Goal: Information Seeking & Learning: Check status

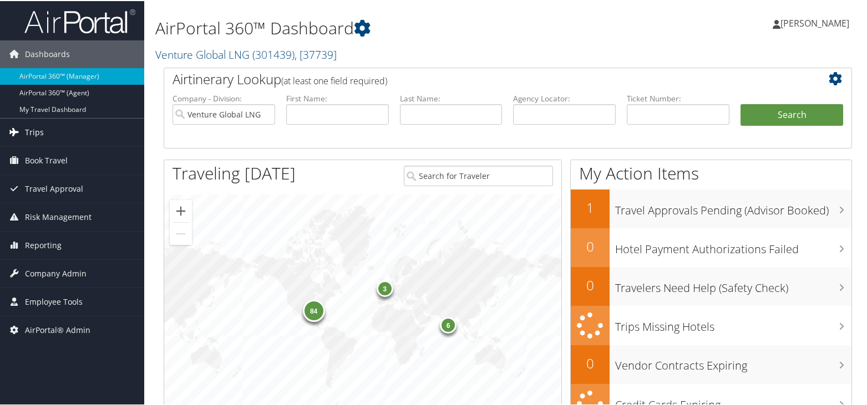
click at [35, 124] on span "Trips" at bounding box center [34, 132] width 19 height 28
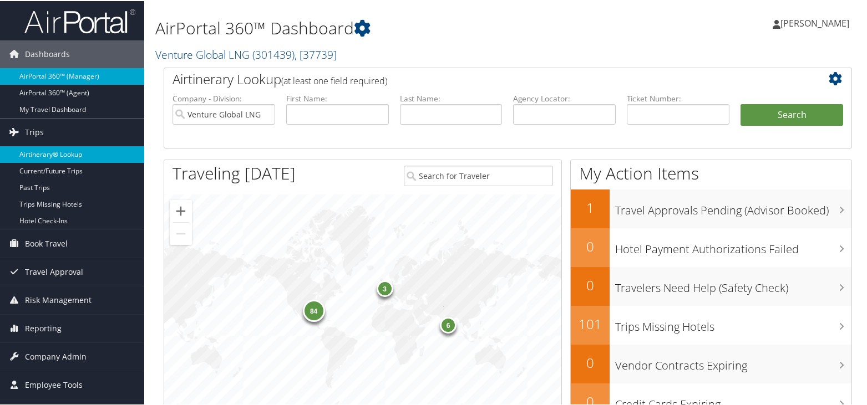
click at [45, 150] on link "Airtinerary® Lookup" at bounding box center [72, 153] width 144 height 17
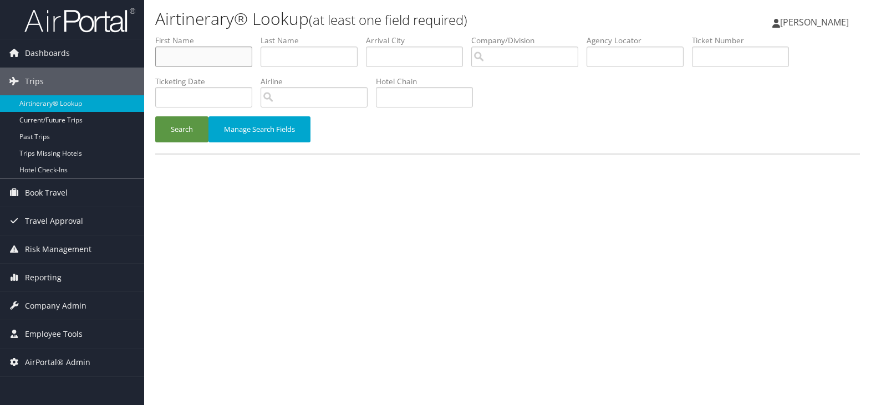
click at [205, 56] on input "text" at bounding box center [203, 57] width 97 height 21
type input "julie"
type input "jensen"
click at [155, 116] on button "Search" at bounding box center [181, 129] width 53 height 26
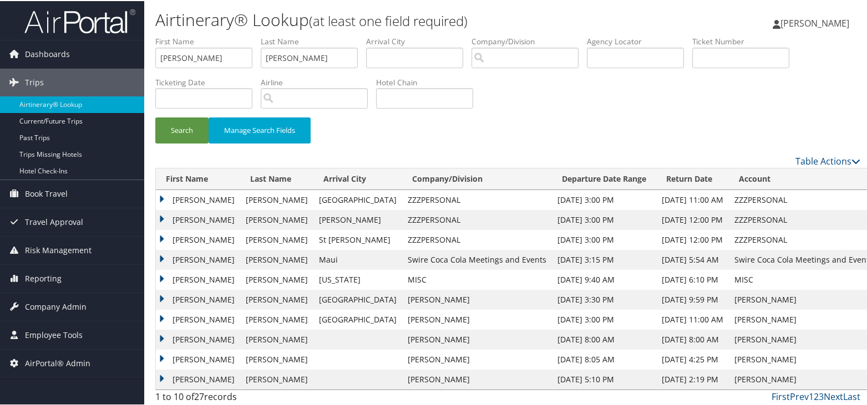
click at [165, 317] on td "Julie" at bounding box center [198, 319] width 84 height 20
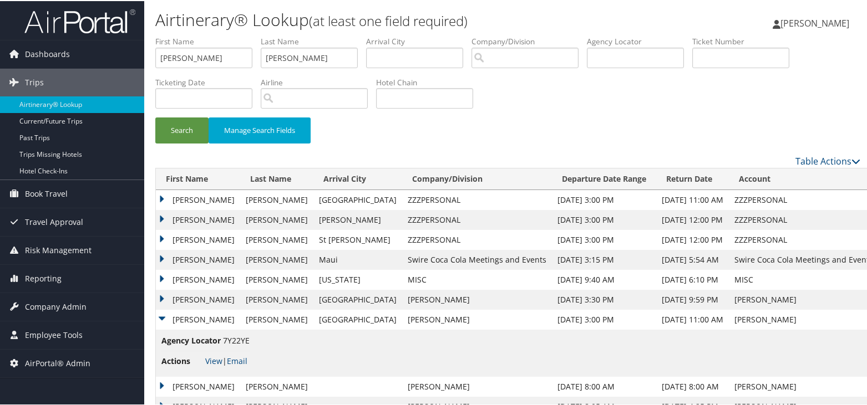
click at [235, 342] on span "7Y22YE" at bounding box center [236, 339] width 27 height 11
copy span "7Y22YE"
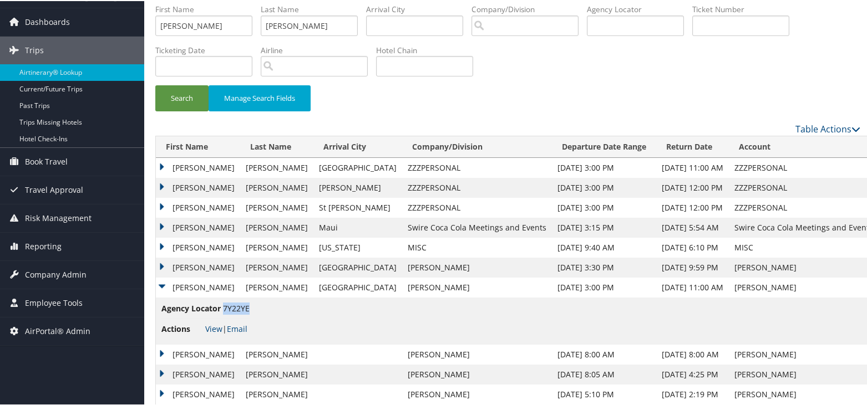
scroll to position [50, 0]
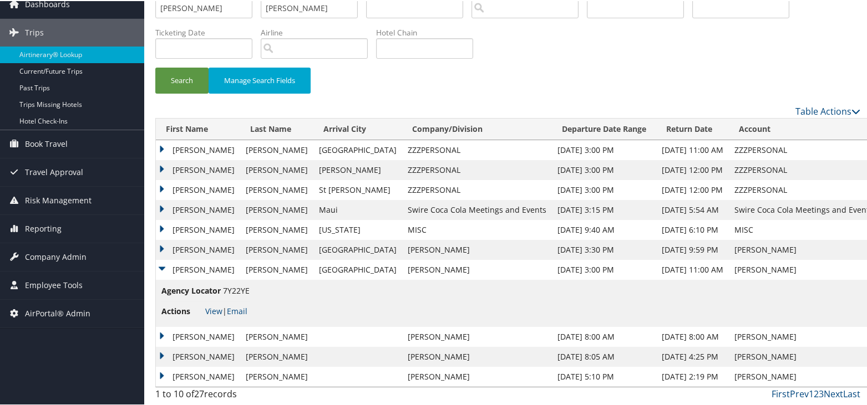
click at [160, 146] on td "Julie" at bounding box center [198, 149] width 84 height 20
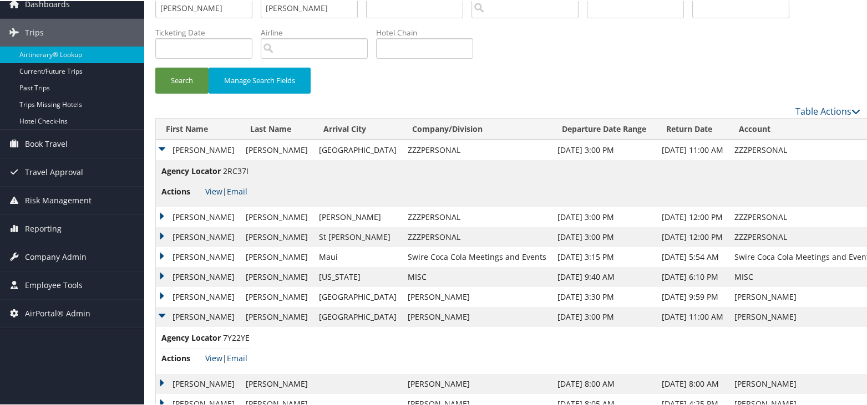
click at [242, 170] on span "2RC37I" at bounding box center [236, 170] width 26 height 11
copy span "2RC37I"
click at [729, 318] on td "[PERSON_NAME]" at bounding box center [804, 316] width 150 height 20
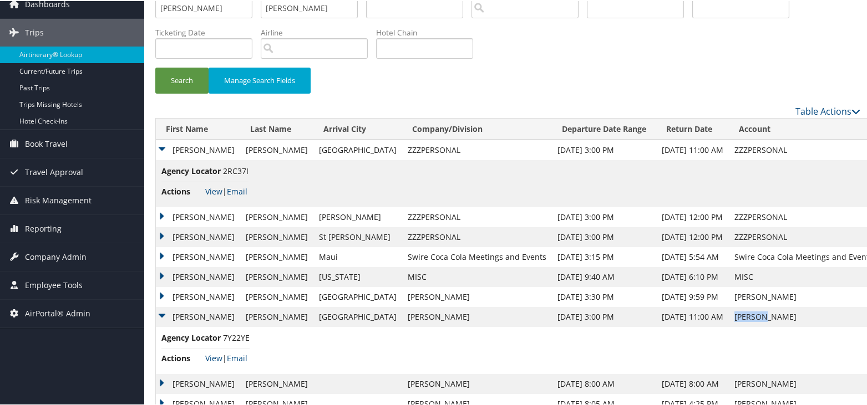
copy td "[PERSON_NAME]"
click at [50, 255] on span "Company Admin" at bounding box center [56, 256] width 62 height 28
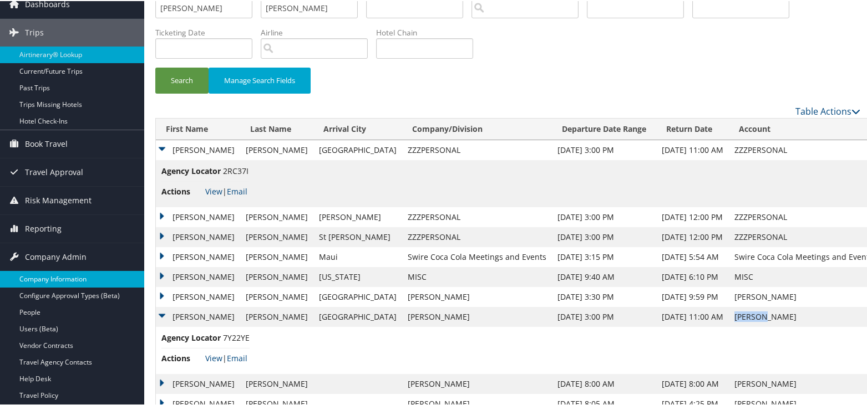
click at [52, 273] on link "Company Information" at bounding box center [72, 278] width 144 height 17
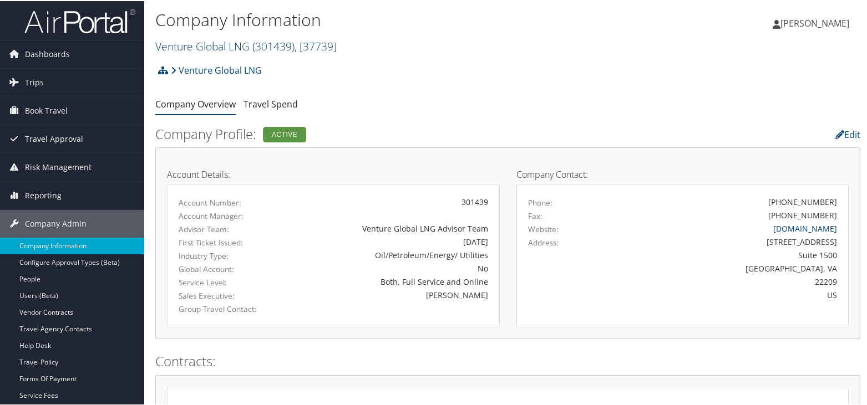
click at [236, 45] on link "Venture Global LNG ( 301439 ) , [ 37739 ]" at bounding box center [245, 45] width 181 height 15
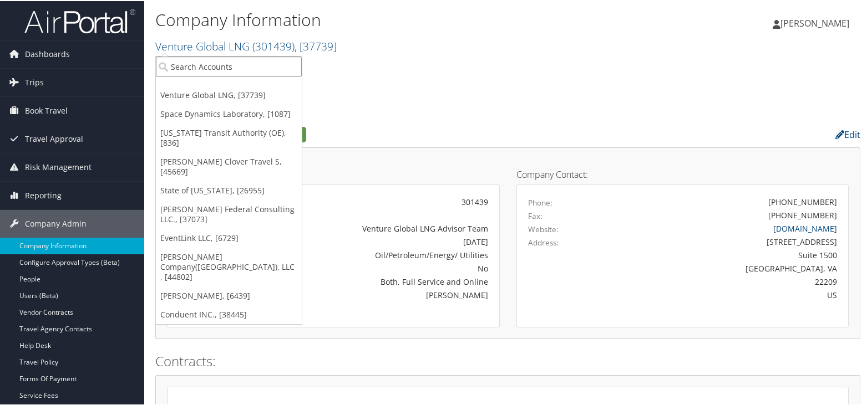
click at [215, 68] on input "search" at bounding box center [229, 65] width 146 height 21
paste input "Traeger"
type input "Traeger"
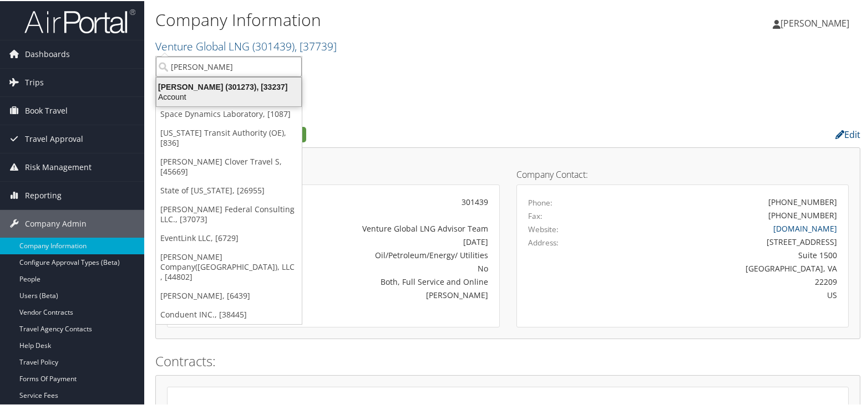
click at [218, 88] on div "Traeger (301273), [33237]" at bounding box center [229, 86] width 158 height 10
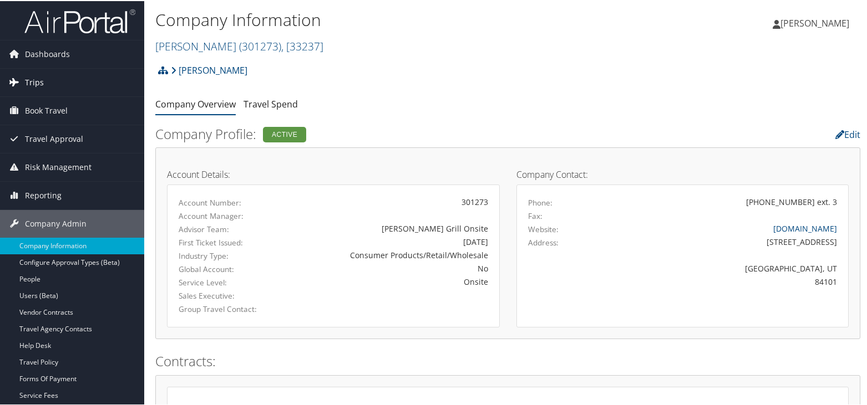
click at [33, 81] on span "Trips" at bounding box center [34, 82] width 19 height 28
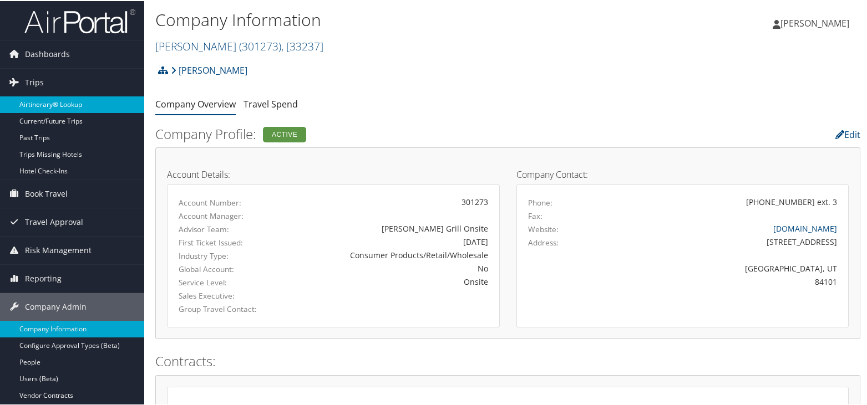
click at [48, 102] on link "Airtinerary® Lookup" at bounding box center [72, 103] width 144 height 17
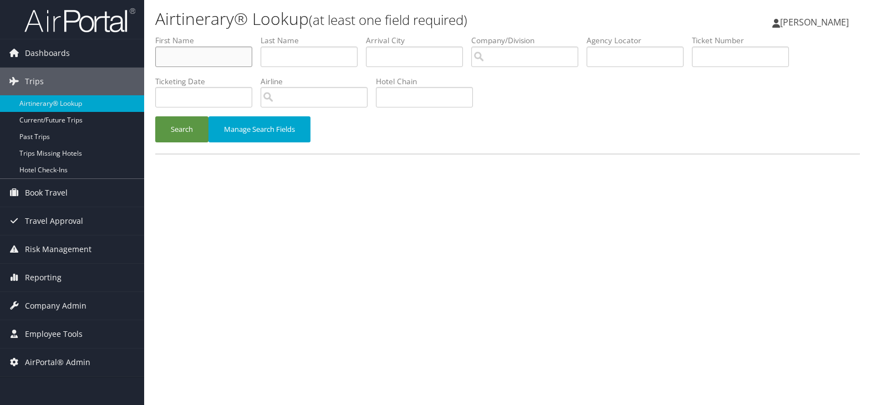
click at [199, 53] on input "text" at bounding box center [203, 57] width 97 height 21
type input "[PERSON_NAME]"
click at [155, 116] on button "Search" at bounding box center [181, 129] width 53 height 26
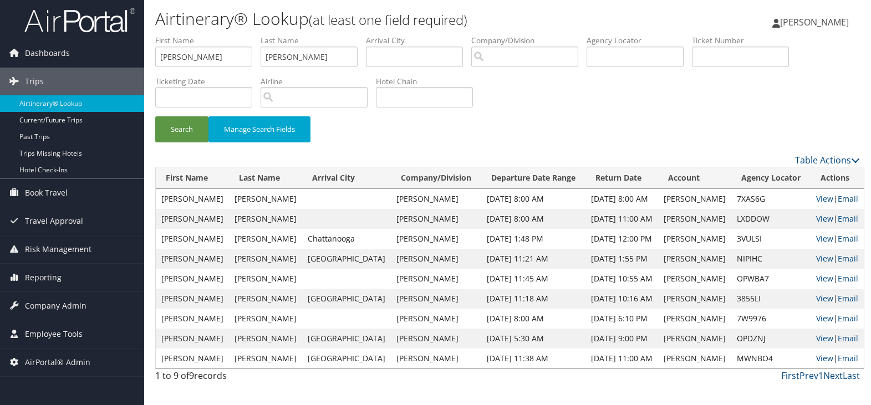
click at [739, 201] on td "7XAS6G" at bounding box center [771, 199] width 79 height 20
copy td "7XAS6G"
drag, startPoint x: 188, startPoint y: 61, endPoint x: 43, endPoint y: 59, distance: 145.3
click at [48, 59] on div "Dashboards AirPortal 360™ (Manager) AirPortal 360™ (Agent) My Travel Dashboard …" at bounding box center [435, 202] width 871 height 405
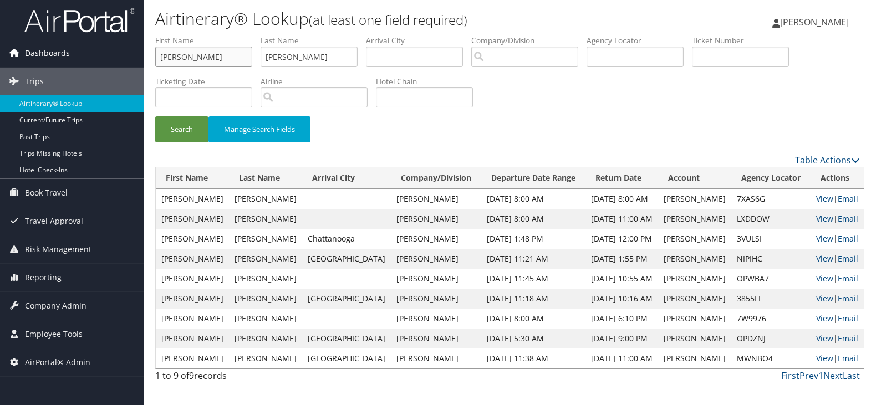
type input "[PERSON_NAME]"
click at [732, 60] on input "text" at bounding box center [740, 57] width 97 height 21
type input "0067307854437"
click at [155, 116] on button "Search" at bounding box center [181, 129] width 53 height 26
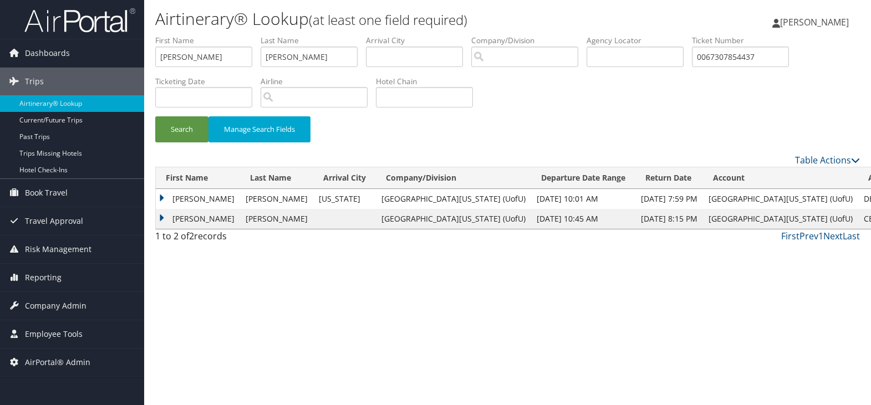
copy td "DB2G2G"
click at [657, 35] on ul "First Name [PERSON_NAME] Last Name [PERSON_NAME] Departure City Arrival City Co…" at bounding box center [507, 35] width 705 height 0
click at [589, 35] on ul "First Name [PERSON_NAME] Last Name [PERSON_NAME] Departure City Arrival City Co…" at bounding box center [507, 35] width 705 height 0
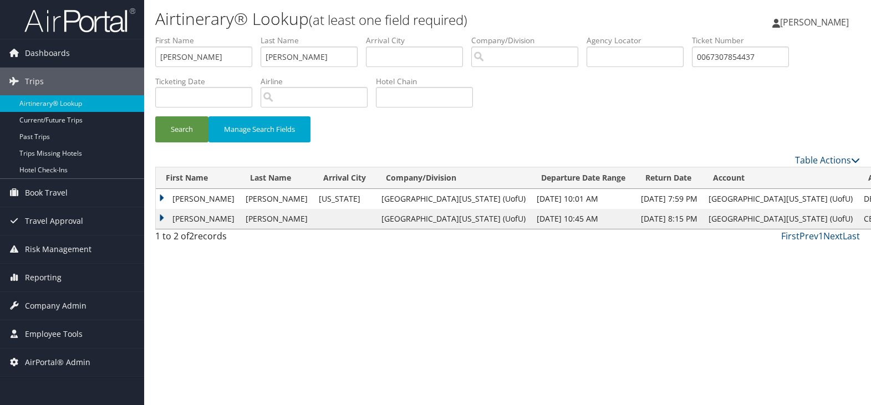
click at [587, 56] on li "Company/Division" at bounding box center [528, 55] width 115 height 40
drag, startPoint x: 782, startPoint y: 47, endPoint x: 640, endPoint y: 60, distance: 142.6
click at [640, 35] on ul "First Name [PERSON_NAME] Last Name [PERSON_NAME] Departure City Arrival City Co…" at bounding box center [507, 35] width 705 height 0
click at [179, 129] on button "Search" at bounding box center [181, 129] width 53 height 26
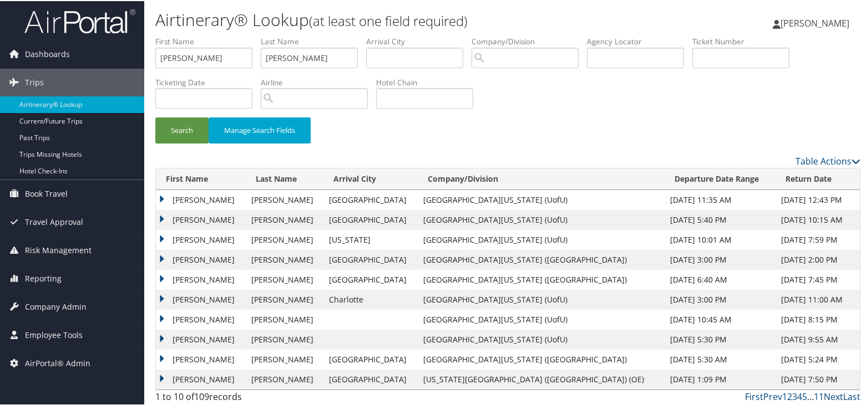
click at [162, 195] on td "[PERSON_NAME]" at bounding box center [201, 199] width 90 height 20
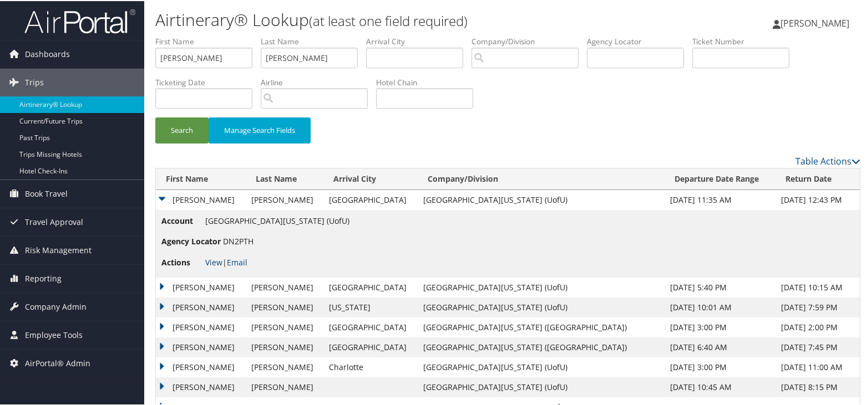
click at [243, 239] on span "DN2PTH" at bounding box center [238, 240] width 31 height 11
copy span "DN2PTH"
click at [163, 198] on td "[PERSON_NAME]" at bounding box center [201, 199] width 90 height 20
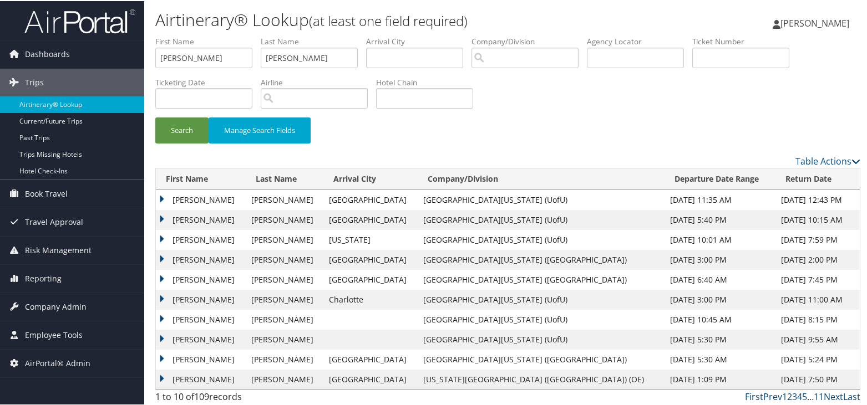
click at [162, 219] on td "[PERSON_NAME]" at bounding box center [201, 219] width 90 height 20
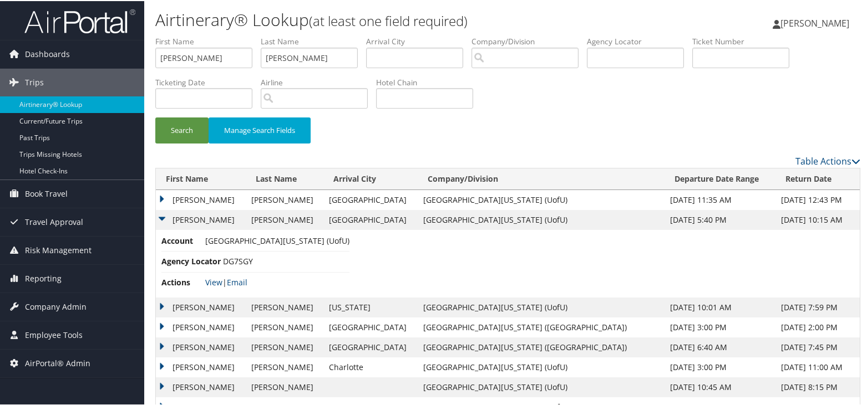
click at [235, 260] on span "DG7SGY" at bounding box center [238, 260] width 30 height 11
copy span "DG7SGY"
click at [160, 307] on td "[PERSON_NAME]" at bounding box center [201, 307] width 90 height 20
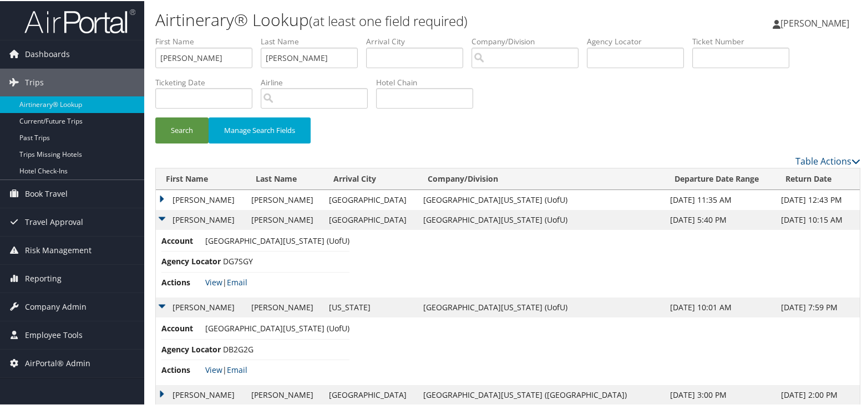
click at [242, 349] on span "DB2G2G" at bounding box center [238, 348] width 31 height 11
copy span "DB2G2G"
